Goal: Information Seeking & Learning: Find specific fact

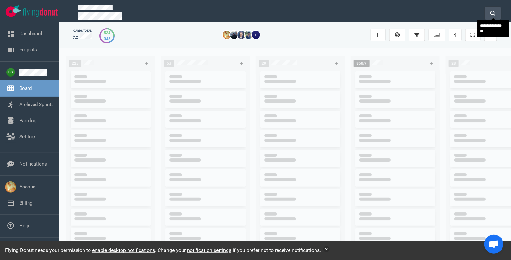
click at [498, 12] on button at bounding box center [493, 13] width 16 height 13
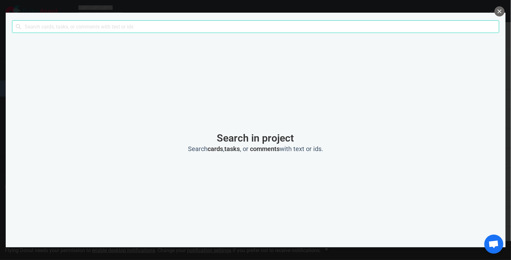
click at [221, 32] on input "text" at bounding box center [255, 26] width 487 height 13
click at [217, 28] on input "text" at bounding box center [255, 26] width 487 height 13
click button "Search" at bounding box center [0, 0] width 0 height 0
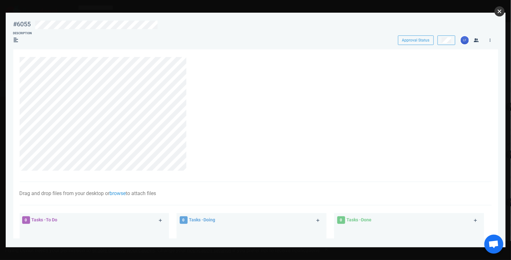
click at [501, 11] on button "close" at bounding box center [500, 11] width 10 height 10
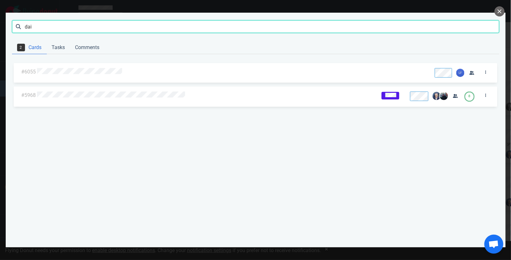
click at [160, 27] on input "dai" at bounding box center [255, 26] width 487 height 13
type input "dac"
click button "Search" at bounding box center [0, 0] width 0 height 0
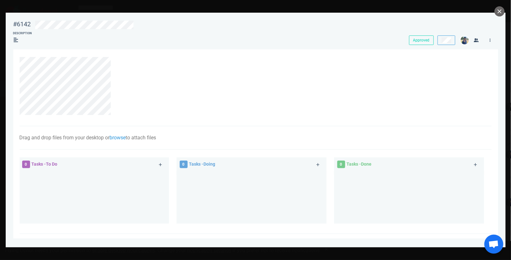
click at [508, 16] on div at bounding box center [255, 130] width 511 height 260
click at [502, 13] on button "close" at bounding box center [500, 11] width 10 height 10
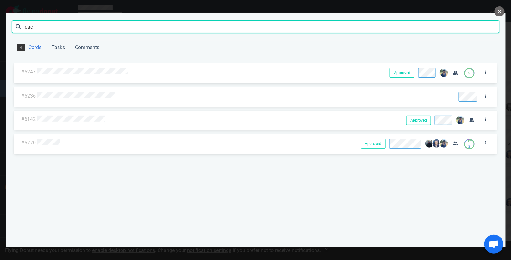
click at [182, 26] on input "dac" at bounding box center [255, 26] width 487 height 13
type input "galaxy"
click button "Search" at bounding box center [0, 0] width 0 height 0
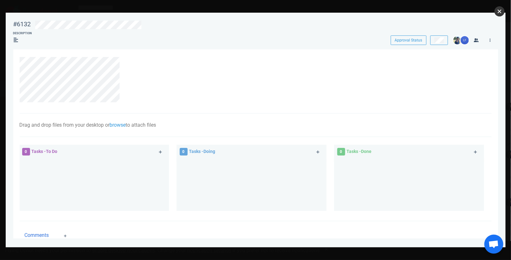
click at [499, 14] on button "close" at bounding box center [500, 11] width 10 height 10
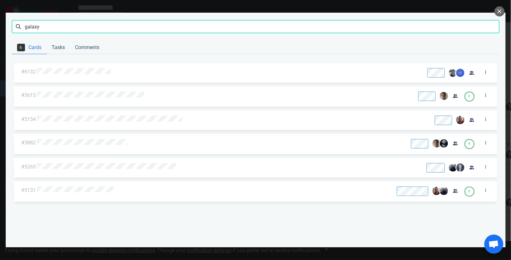
click at [97, 28] on input "galaxy" at bounding box center [255, 26] width 487 height 13
type input "dai"
click button "Search" at bounding box center [0, 0] width 0 height 0
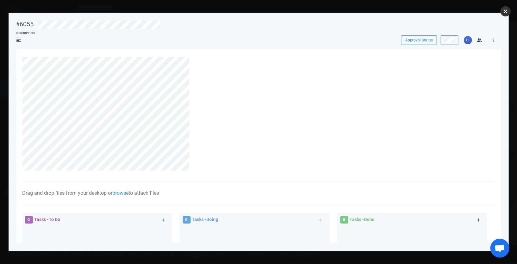
click at [505, 14] on button "close" at bounding box center [505, 11] width 10 height 10
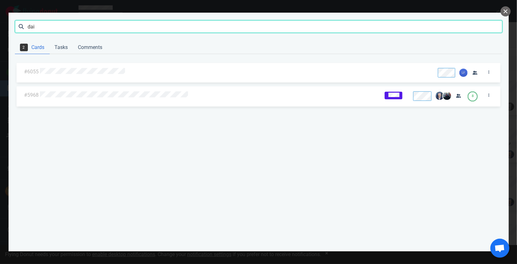
click at [218, 24] on input "dai" at bounding box center [258, 26] width 487 height 13
click button "Search" at bounding box center [0, 0] width 0 height 0
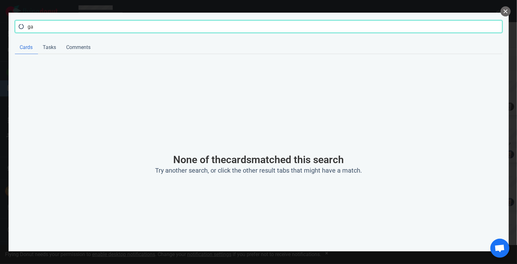
type input "g"
type input "galaxy"
click button "Search" at bounding box center [0, 0] width 0 height 0
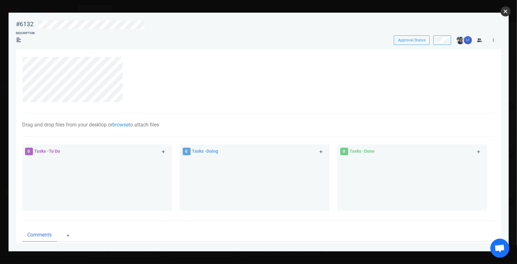
click at [509, 9] on button "close" at bounding box center [505, 11] width 10 height 10
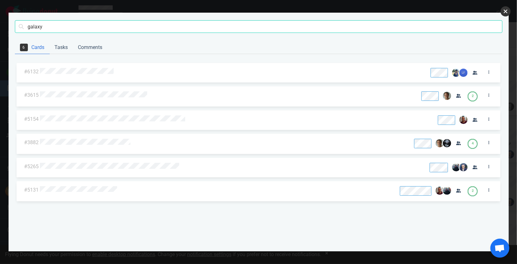
click at [503, 12] on button "close" at bounding box center [505, 11] width 10 height 10
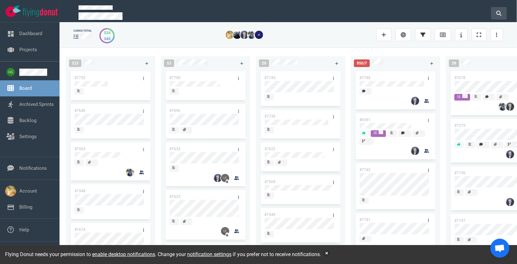
click at [503, 8] on button at bounding box center [499, 13] width 16 height 13
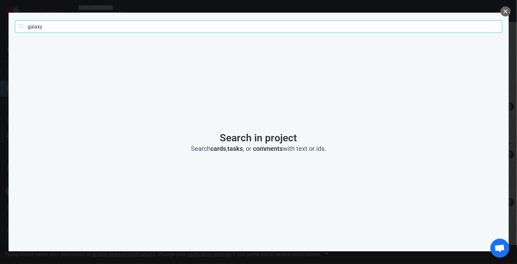
click at [334, 26] on input "galaxy" at bounding box center [258, 26] width 487 height 13
type input "galaxy"
click button "Search" at bounding box center [0, 0] width 0 height 0
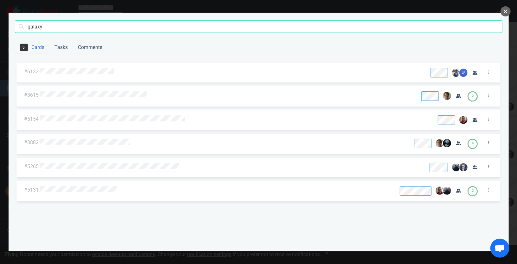
click at [96, 66] on div at bounding box center [232, 71] width 387 height 15
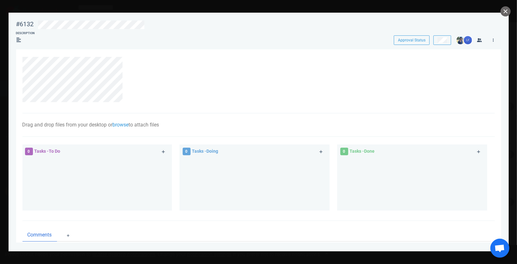
click at [67, 52] on div at bounding box center [258, 81] width 472 height 65
